Goal: Transaction & Acquisition: Book appointment/travel/reservation

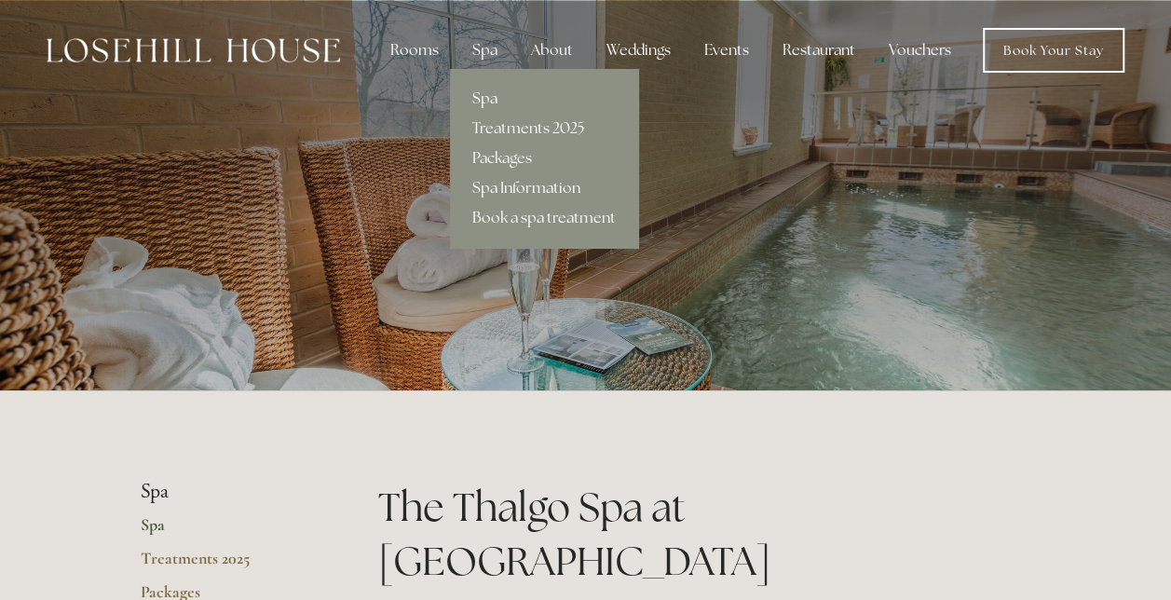
click at [487, 180] on link "Spa Information" at bounding box center [544, 188] width 188 height 30
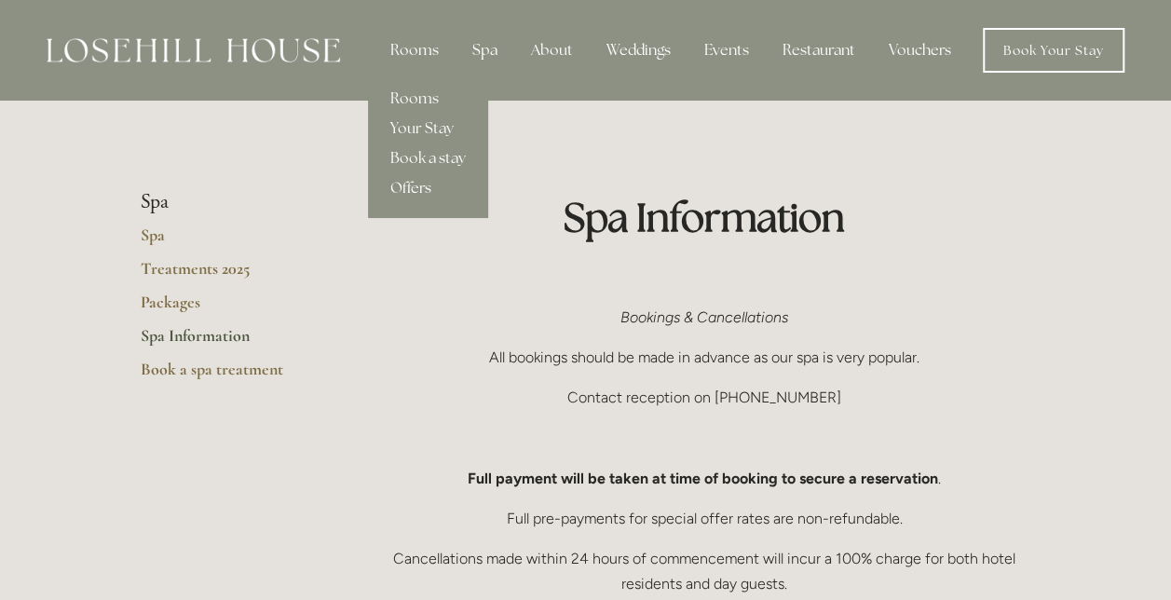
click at [412, 189] on link "Offers" at bounding box center [428, 188] width 120 height 30
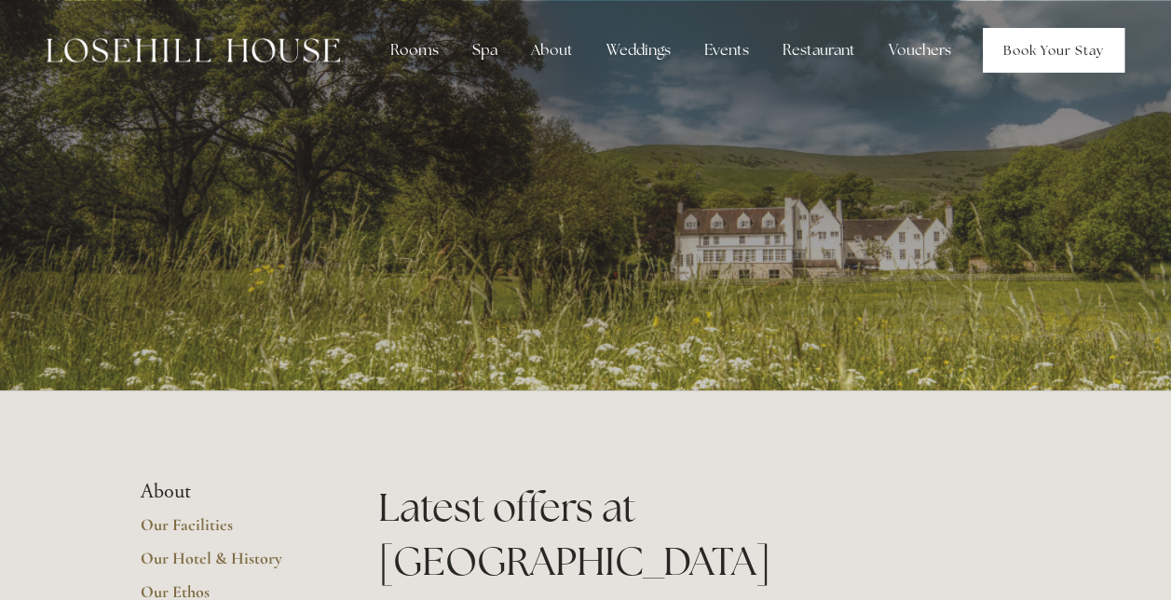
click at [1014, 50] on link "Book Your Stay" at bounding box center [1054, 50] width 142 height 45
